Goal: Check status

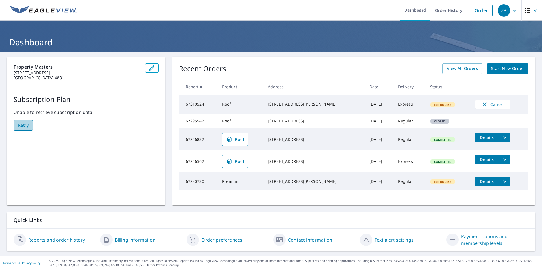
click at [27, 125] on span "Retry" at bounding box center [23, 125] width 10 height 7
click at [503, 182] on icon "filesDropdownBtn-67230730" at bounding box center [504, 182] width 3 height 2
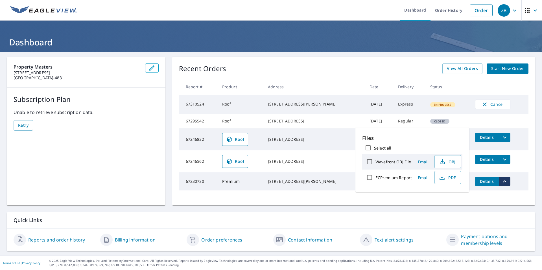
click at [503, 182] on icon "filesDropdownBtn-67230730" at bounding box center [504, 182] width 3 height 2
